Goal: Task Accomplishment & Management: Use online tool/utility

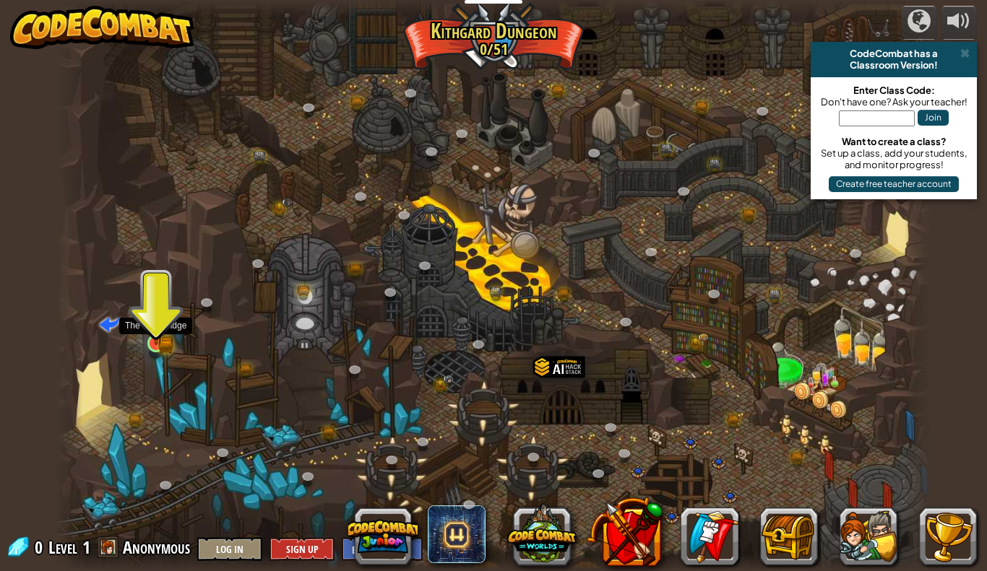
click at [155, 335] on img at bounding box center [156, 320] width 22 height 49
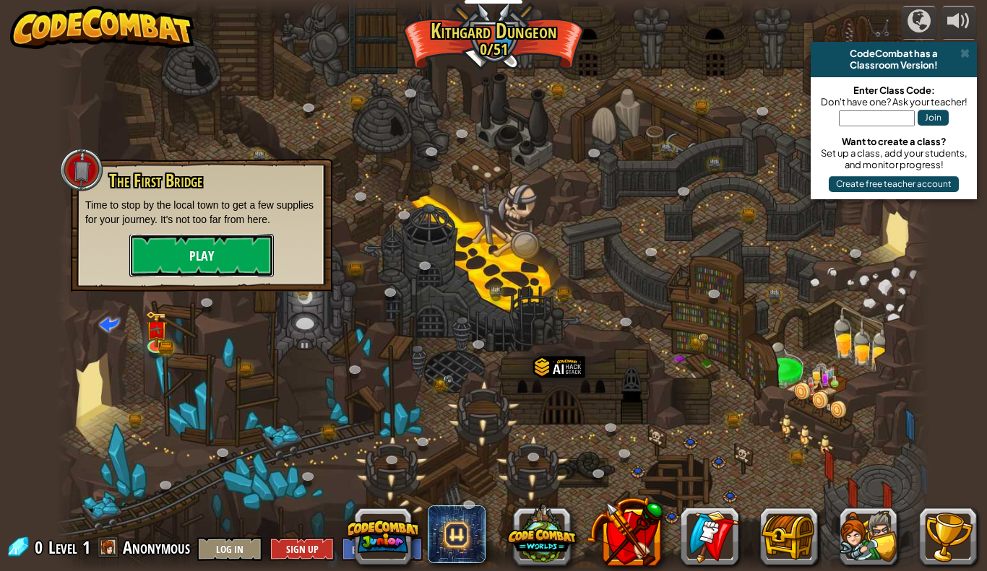
click at [183, 258] on button "Play" at bounding box center [201, 255] width 144 height 43
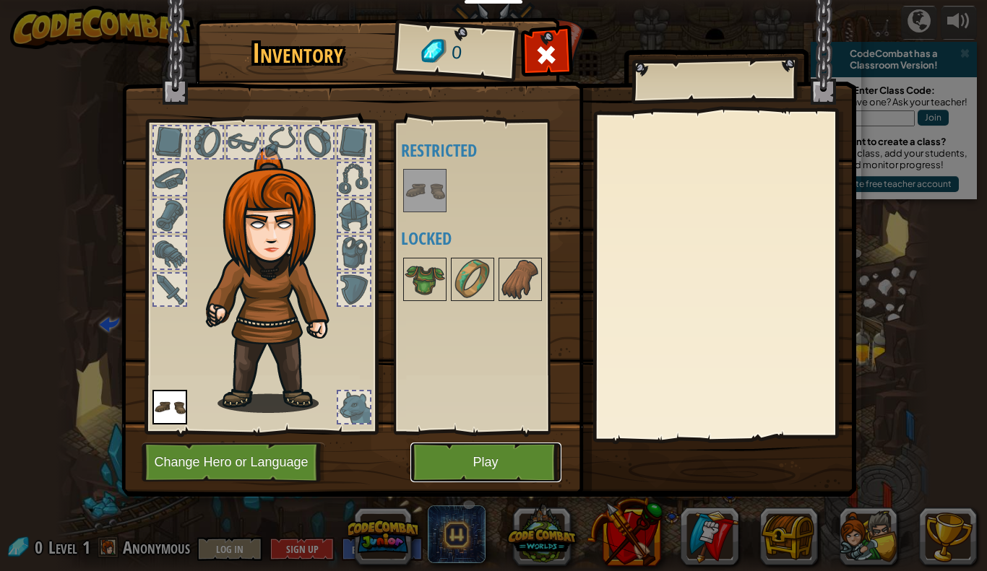
click at [498, 454] on button "Play" at bounding box center [485, 463] width 151 height 40
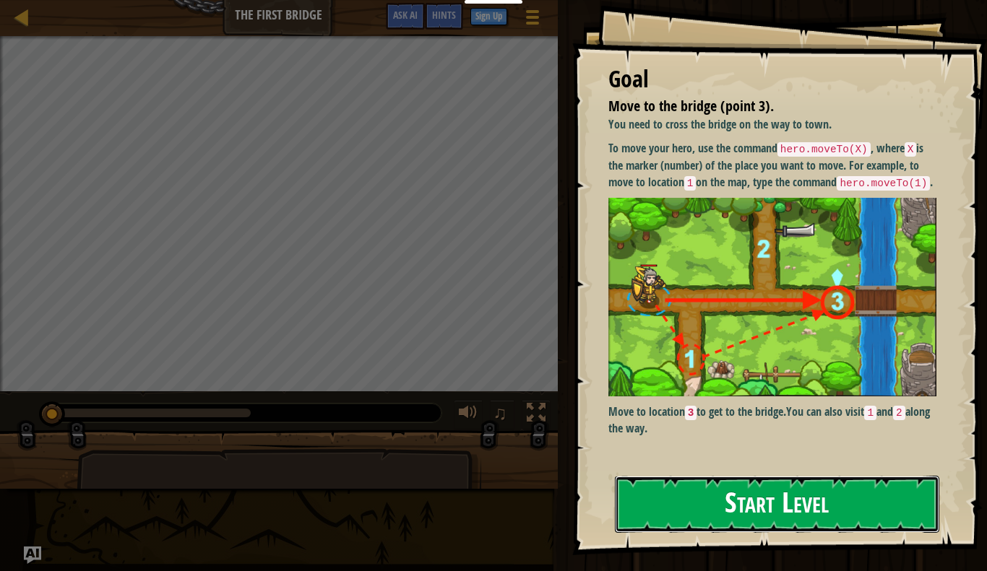
click at [706, 490] on button "Start Level" at bounding box center [777, 504] width 324 height 57
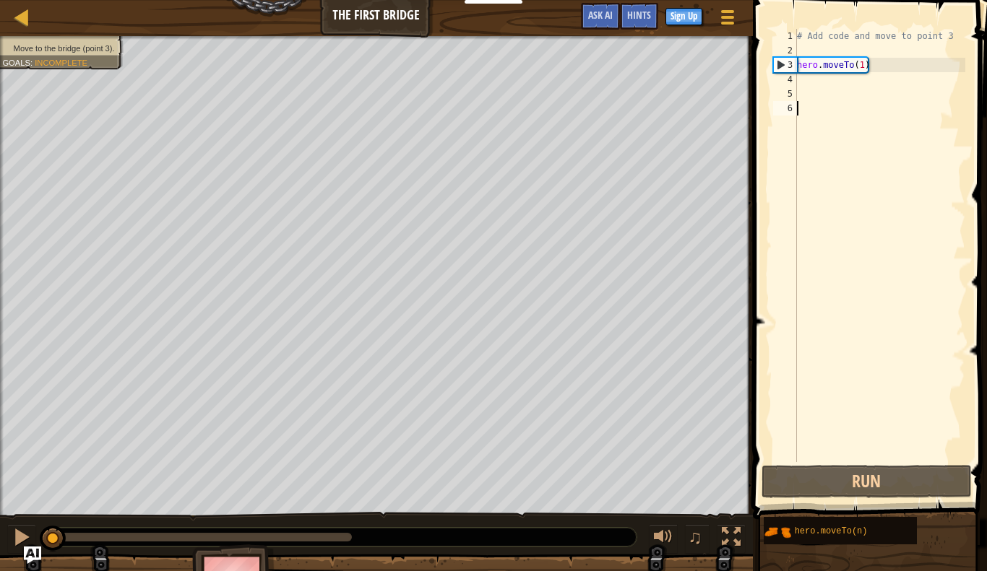
click at [798, 88] on div "# Add code and move to point 3 hero . moveTo ( 1 )" at bounding box center [879, 260] width 171 height 462
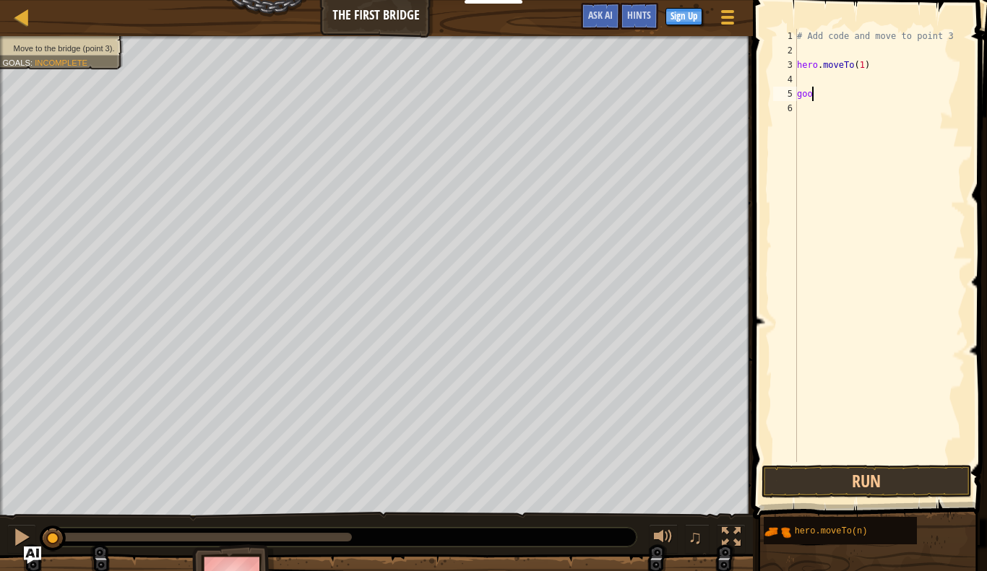
type textarea "goon"
click at [795, 108] on div "6" at bounding box center [785, 108] width 24 height 14
click at [798, 72] on div "# Add code and move to point 3 hero . moveTo ( 1 ) goon die" at bounding box center [879, 260] width 171 height 462
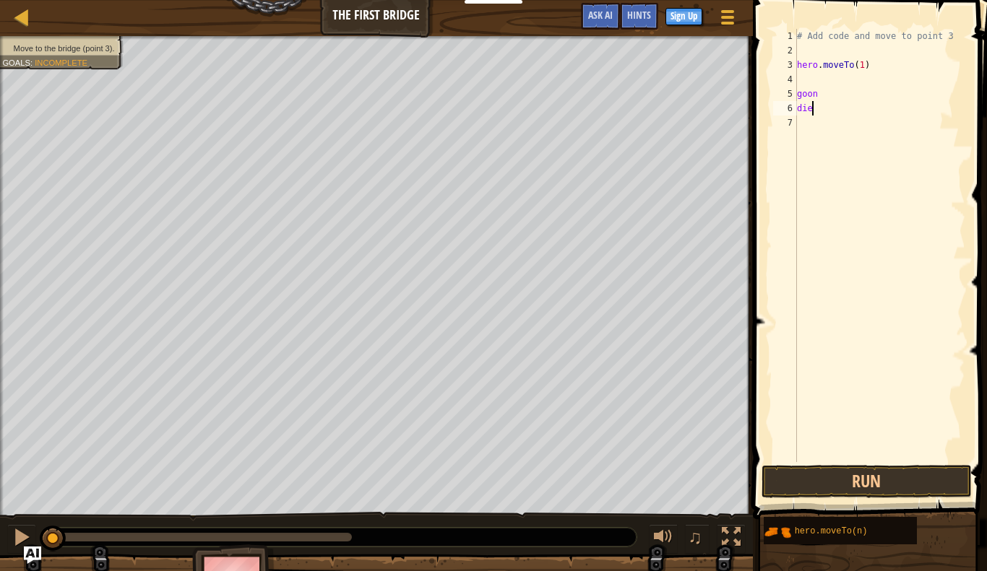
type textarea "hero.moveTo(1)"
click at [802, 79] on div "# Add code and move to point 3 hero . moveTo ( 1 ) goon die" at bounding box center [879, 260] width 171 height 462
type textarea "\"
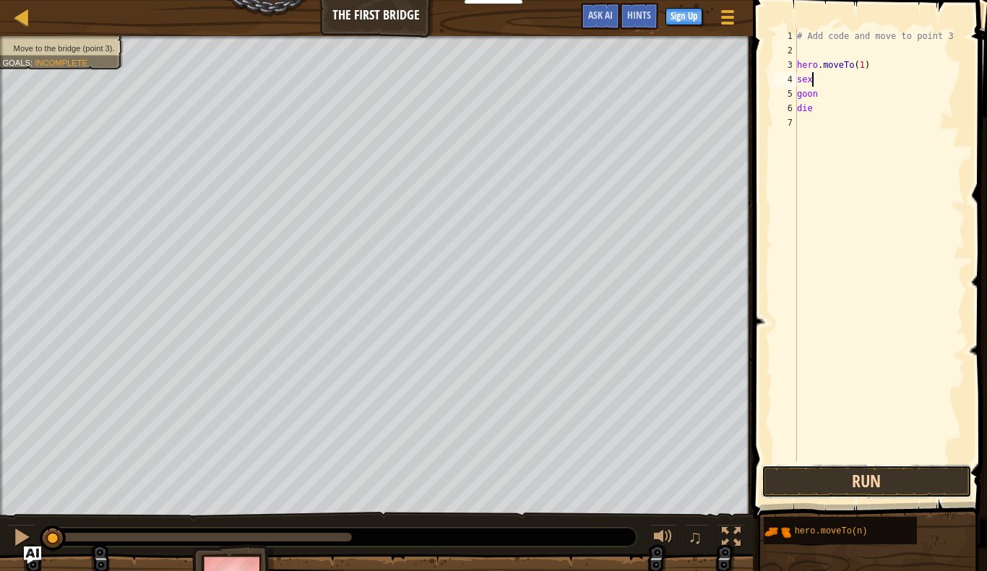
click at [800, 490] on button "Run" at bounding box center [866, 481] width 210 height 33
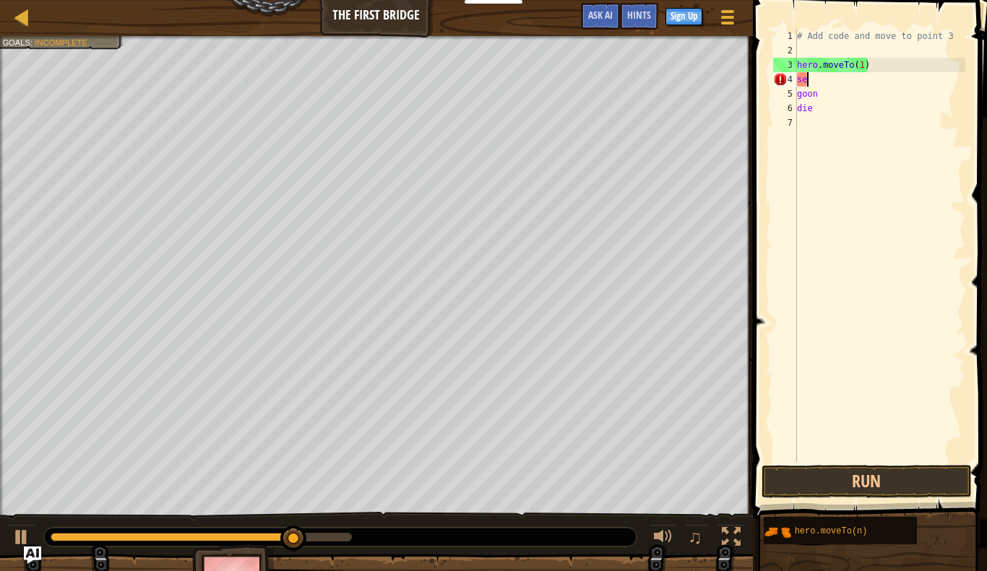
scroll to position [7, 1]
type textarea "s"
type textarea "die"
click at [893, 462] on span at bounding box center [871, 239] width 246 height 562
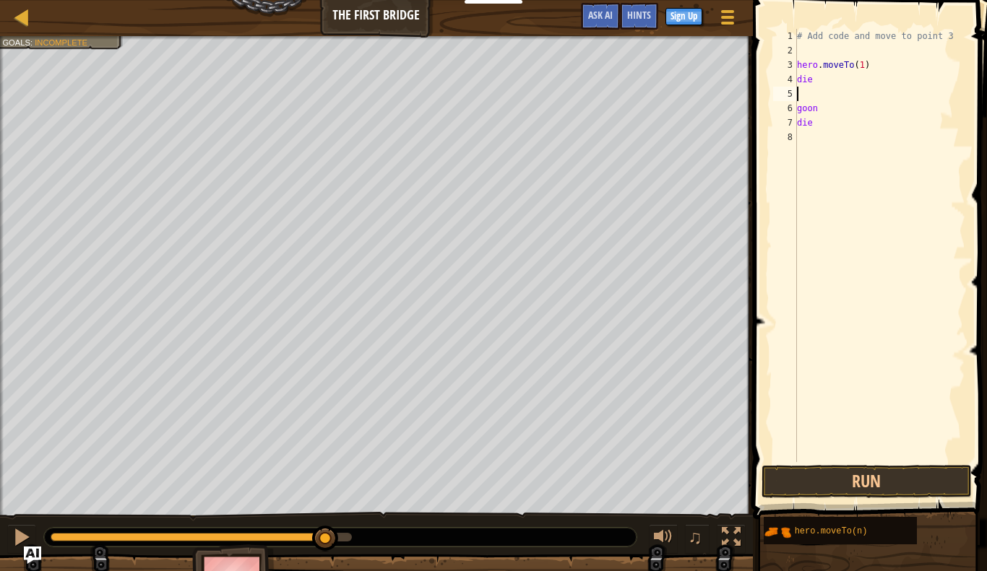
click at [892, 463] on span at bounding box center [871, 239] width 246 height 562
click at [893, 471] on button "Run" at bounding box center [866, 481] width 210 height 33
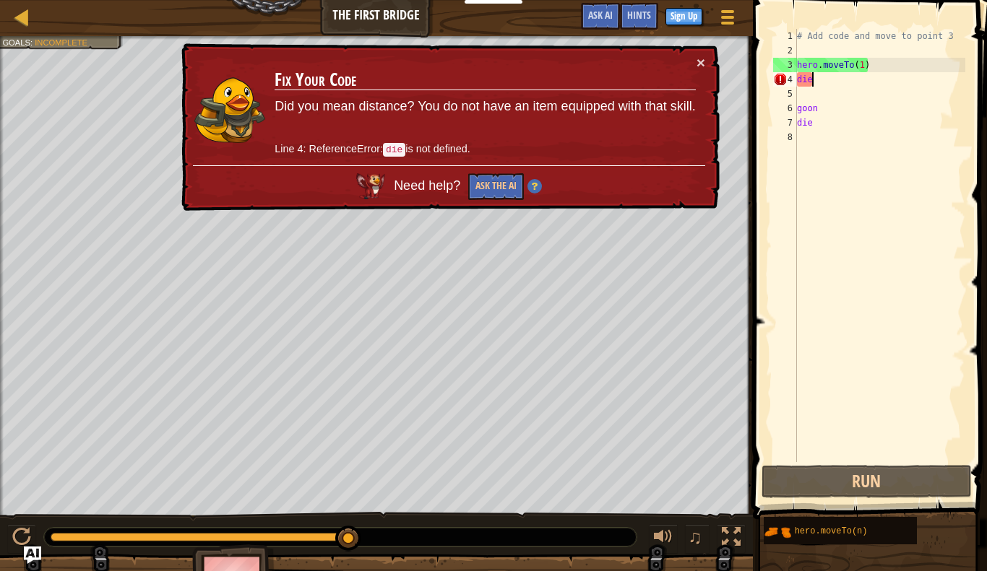
click at [819, 78] on div "# Add code and move to point 3 hero . moveTo ( 1 ) die goon die" at bounding box center [879, 260] width 171 height 462
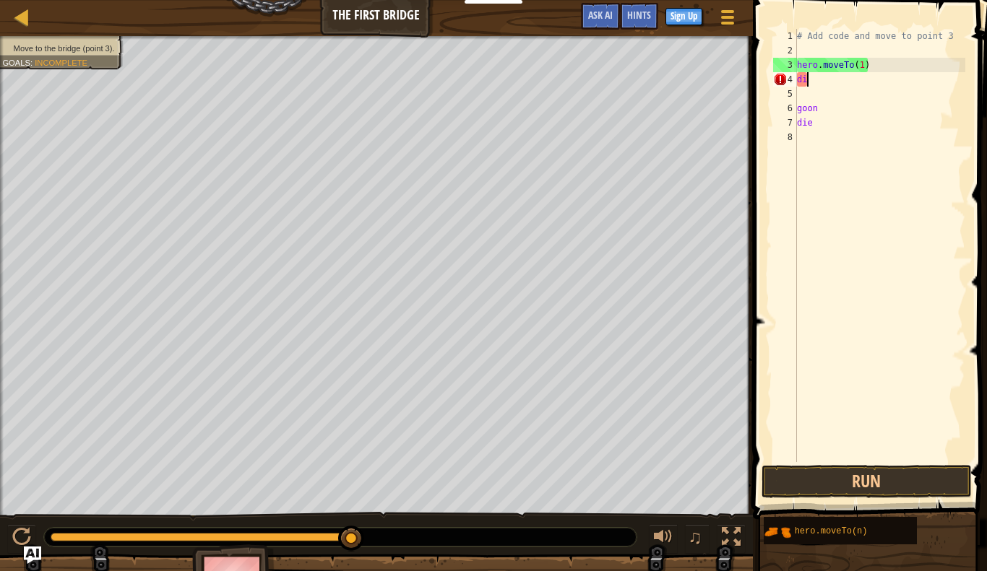
type textarea "d"
click at [828, 480] on button "Run" at bounding box center [866, 481] width 210 height 33
type textarea "r"
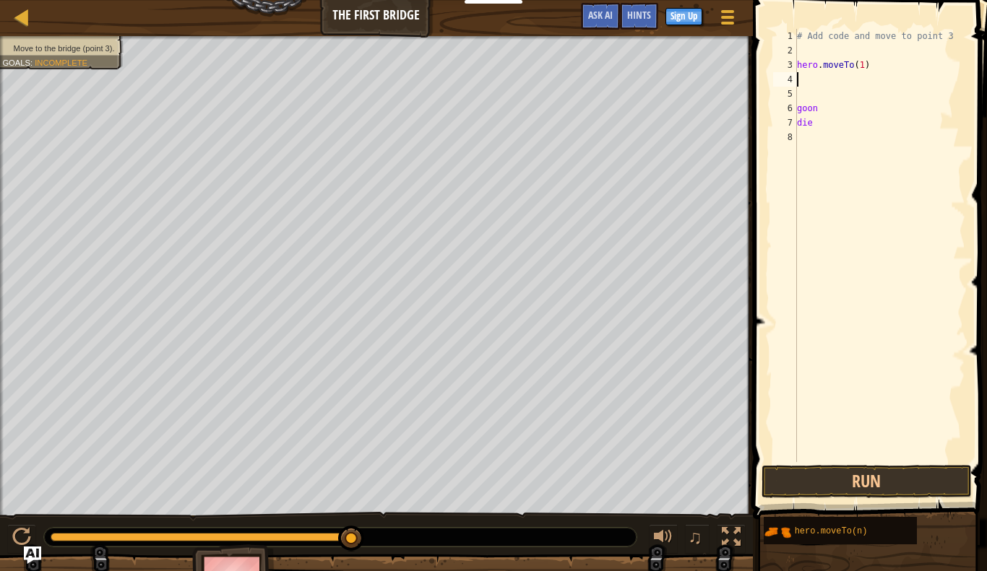
click at [820, 117] on div "# Add code and move to point 3 hero . moveTo ( 1 ) goon die" at bounding box center [879, 260] width 171 height 462
type textarea "d"
click at [880, 104] on div "# Add code and move to point 3 hero . moveTo ( 1 ) goon" at bounding box center [879, 260] width 171 height 462
type textarea "g"
